Goal: Transaction & Acquisition: Subscribe to service/newsletter

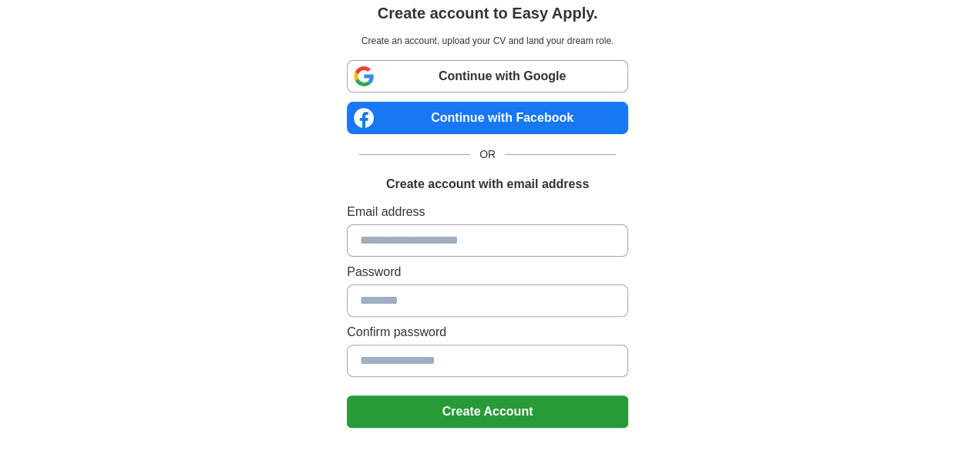
scroll to position [52, 0]
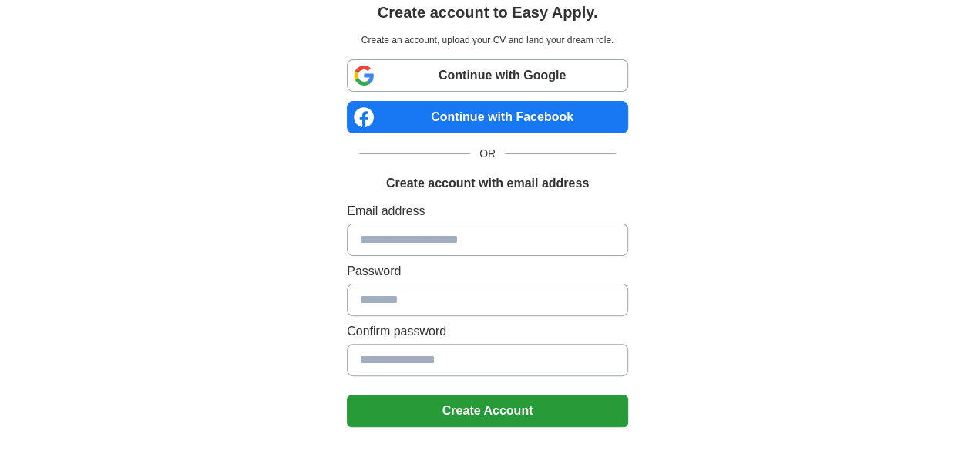
click at [434, 75] on link "Continue with Google" at bounding box center [487, 75] width 281 height 32
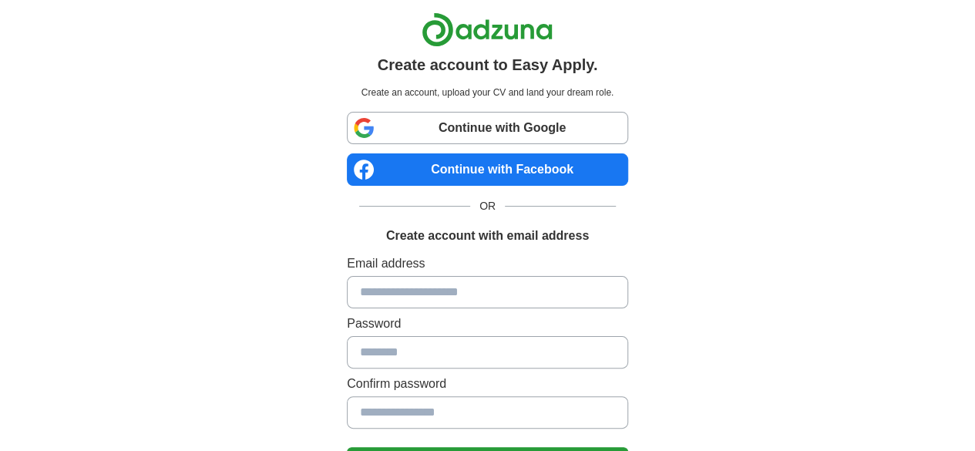
click at [365, 301] on input at bounding box center [487, 292] width 281 height 32
type input "**********"
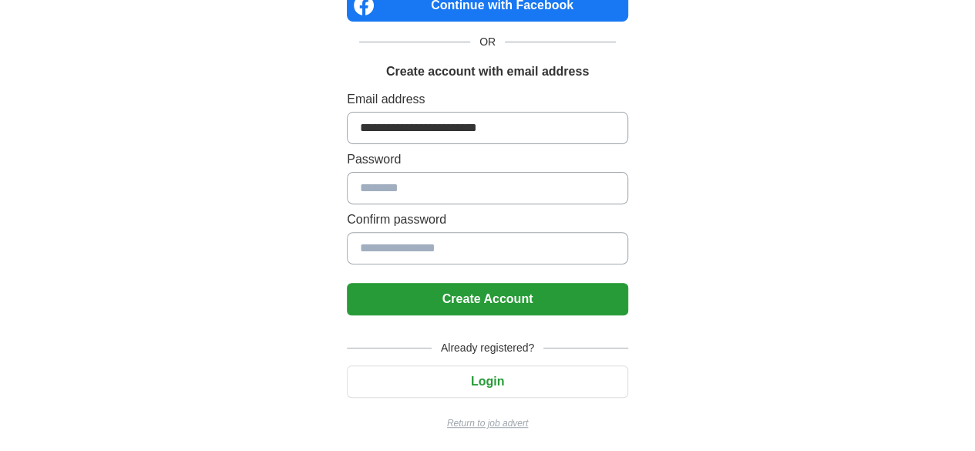
click at [377, 190] on input at bounding box center [487, 188] width 281 height 32
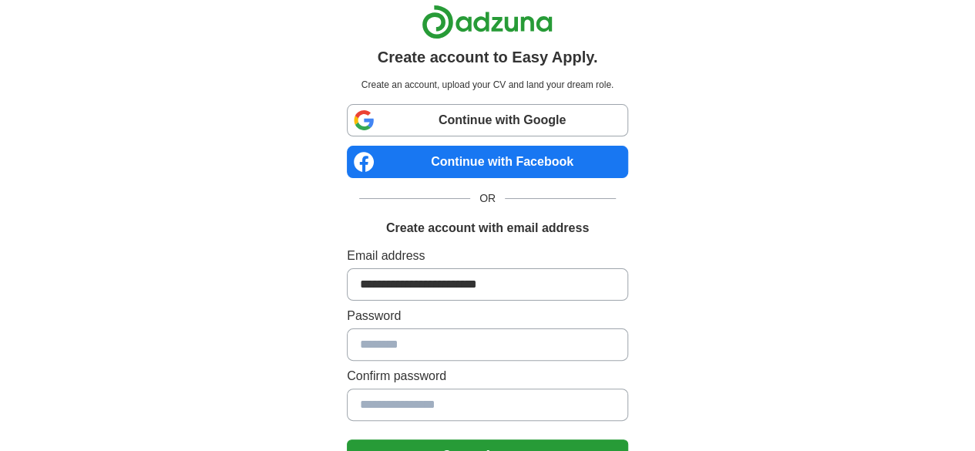
scroll to position [0, 0]
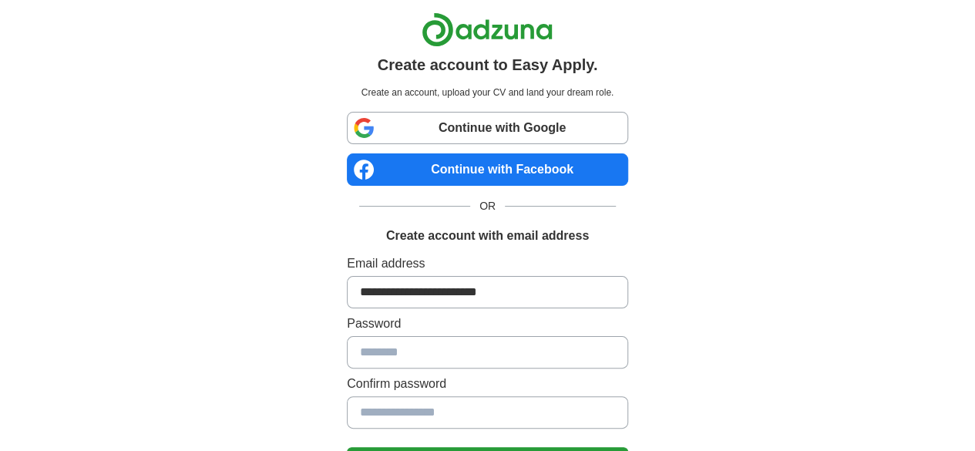
click at [392, 119] on link "Continue with Google" at bounding box center [487, 128] width 281 height 32
